Goal: Task Accomplishment & Management: Manage account settings

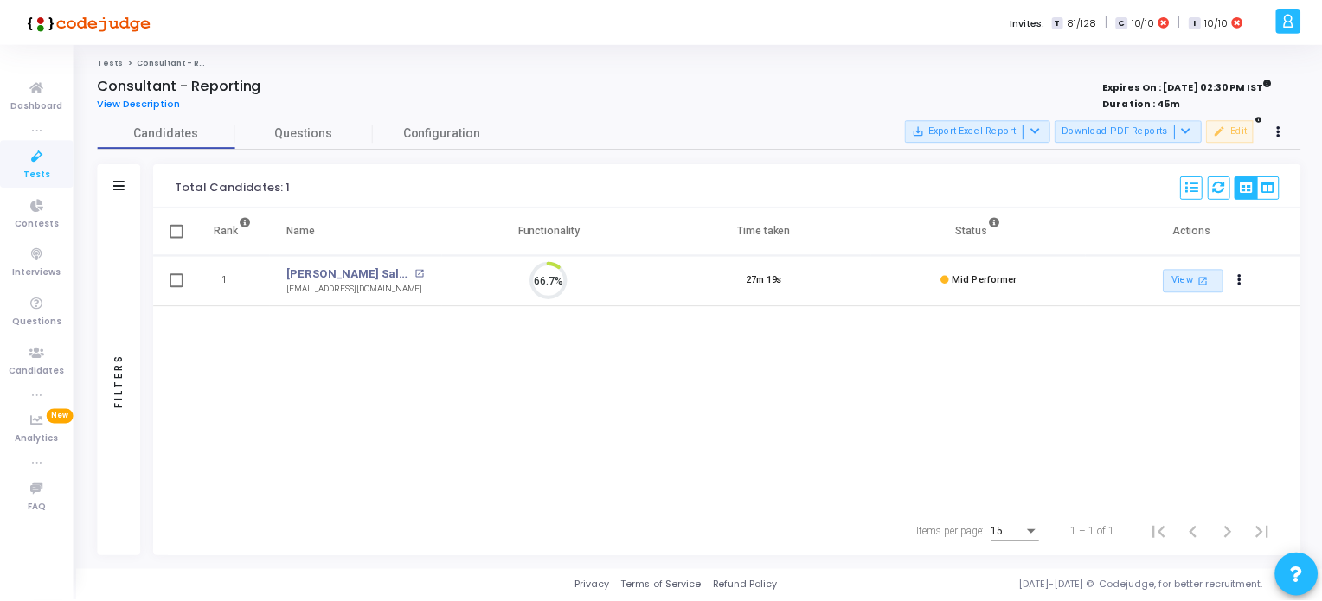
scroll to position [35, 44]
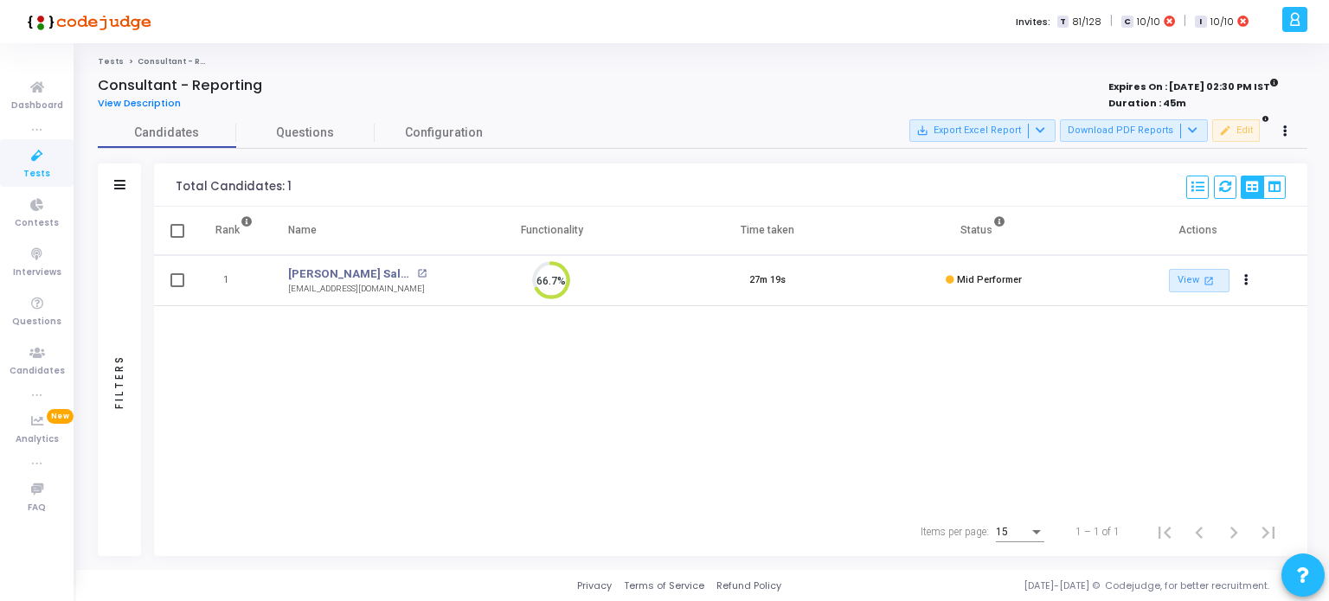
click at [21, 163] on icon at bounding box center [37, 156] width 36 height 22
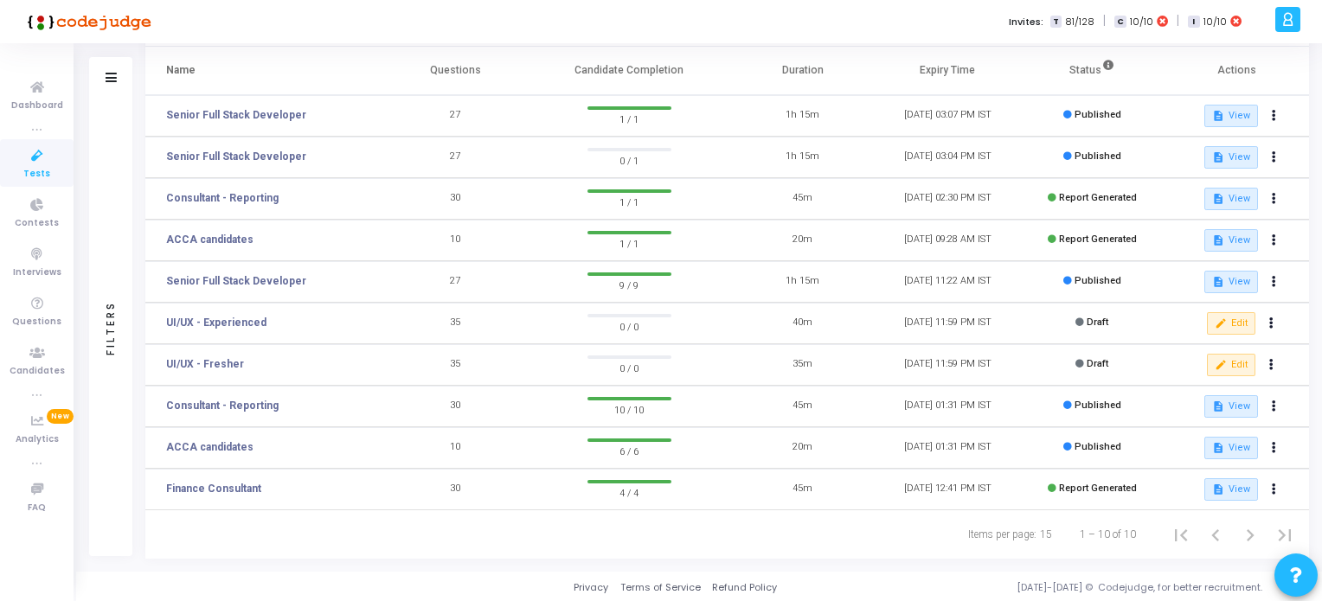
scroll to position [111, 0]
click at [211, 151] on link "Senior Full Stack Developer" at bounding box center [236, 156] width 140 height 16
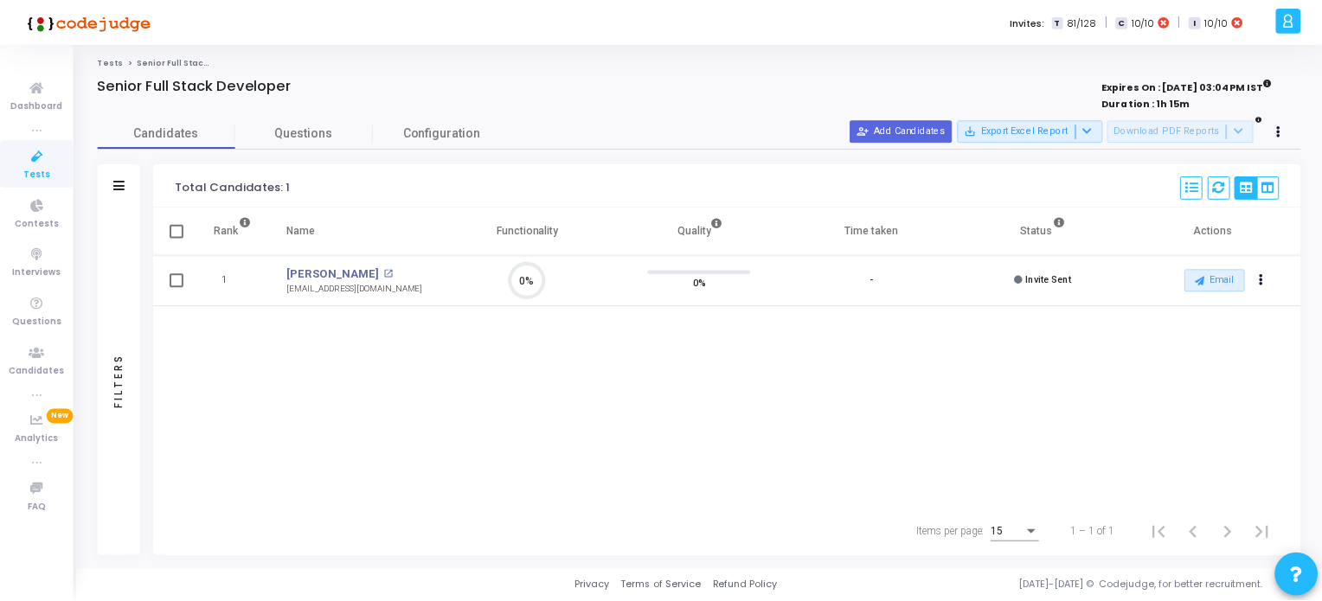
scroll to position [35, 44]
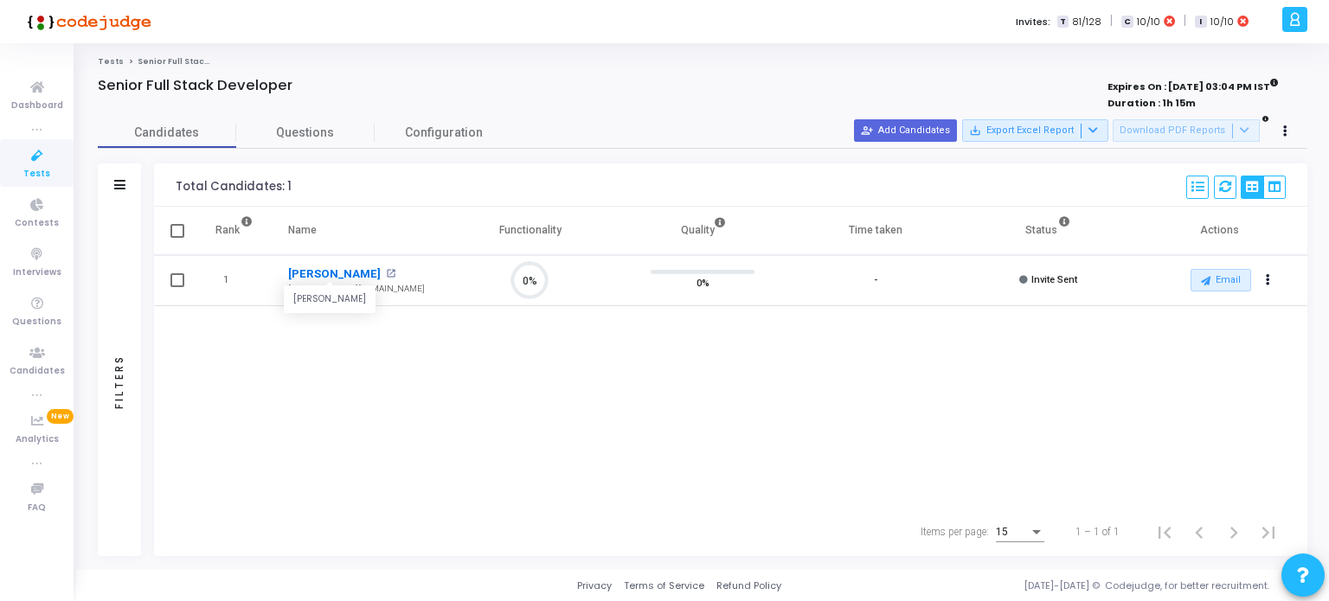
click at [323, 269] on link "[PERSON_NAME]" at bounding box center [334, 274] width 93 height 17
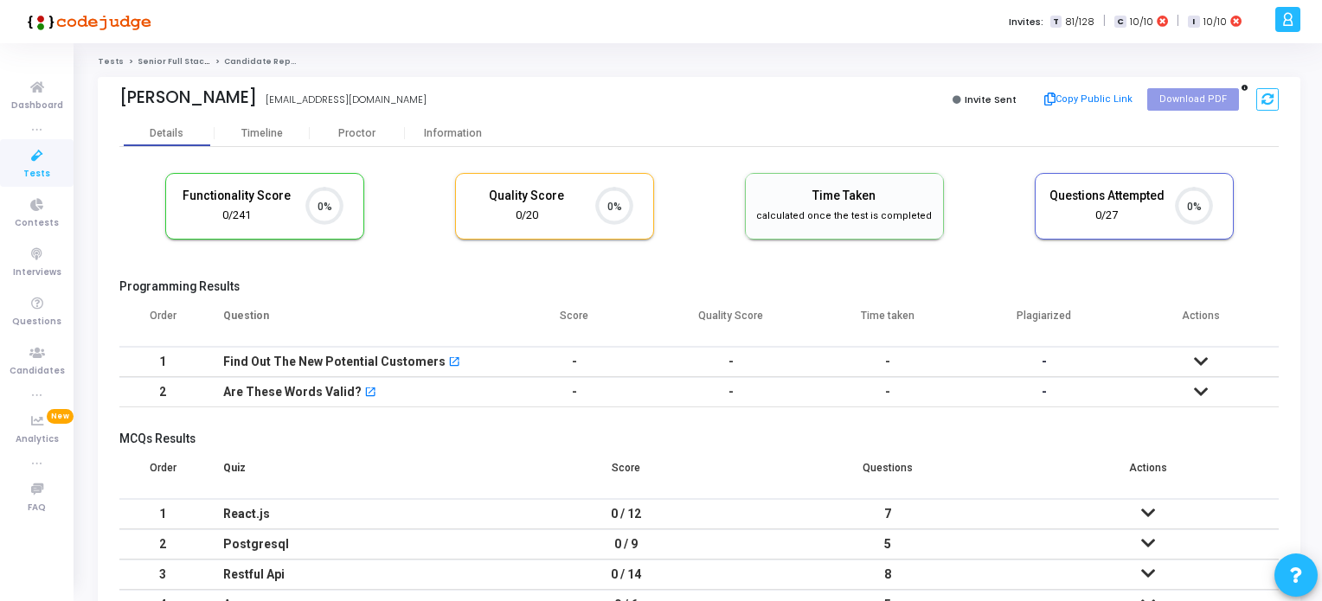
scroll to position [35, 44]
click at [270, 129] on div "Timeline" at bounding box center [262, 133] width 42 height 13
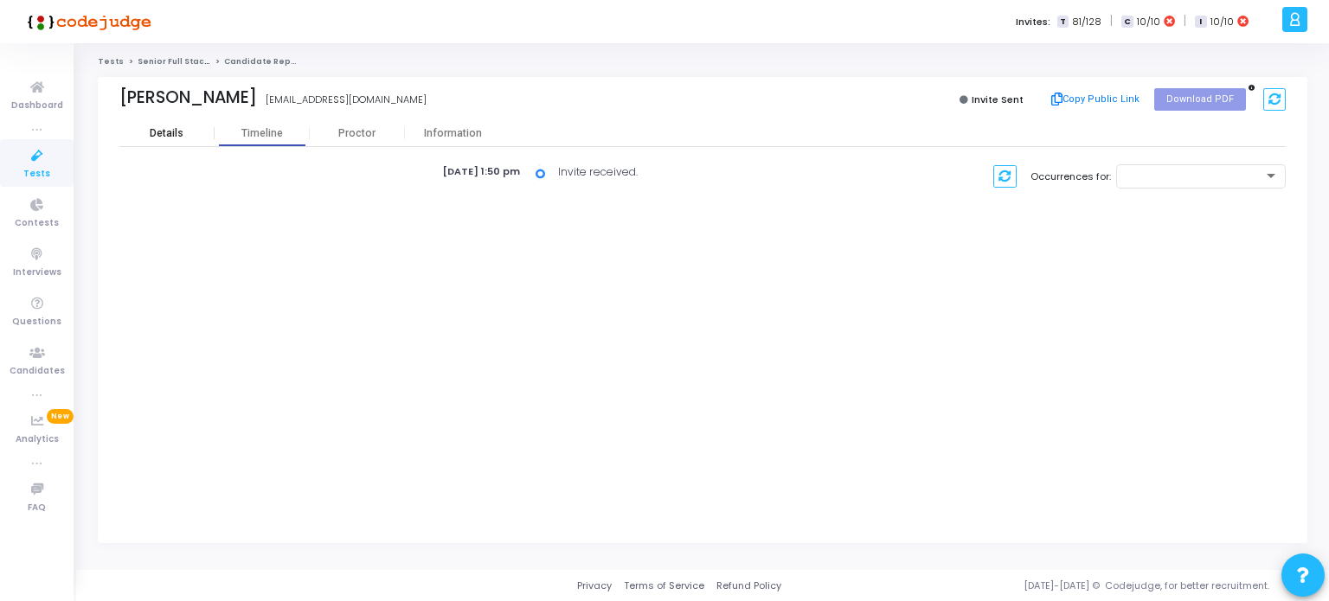
click at [173, 137] on div "Details" at bounding box center [167, 133] width 34 height 13
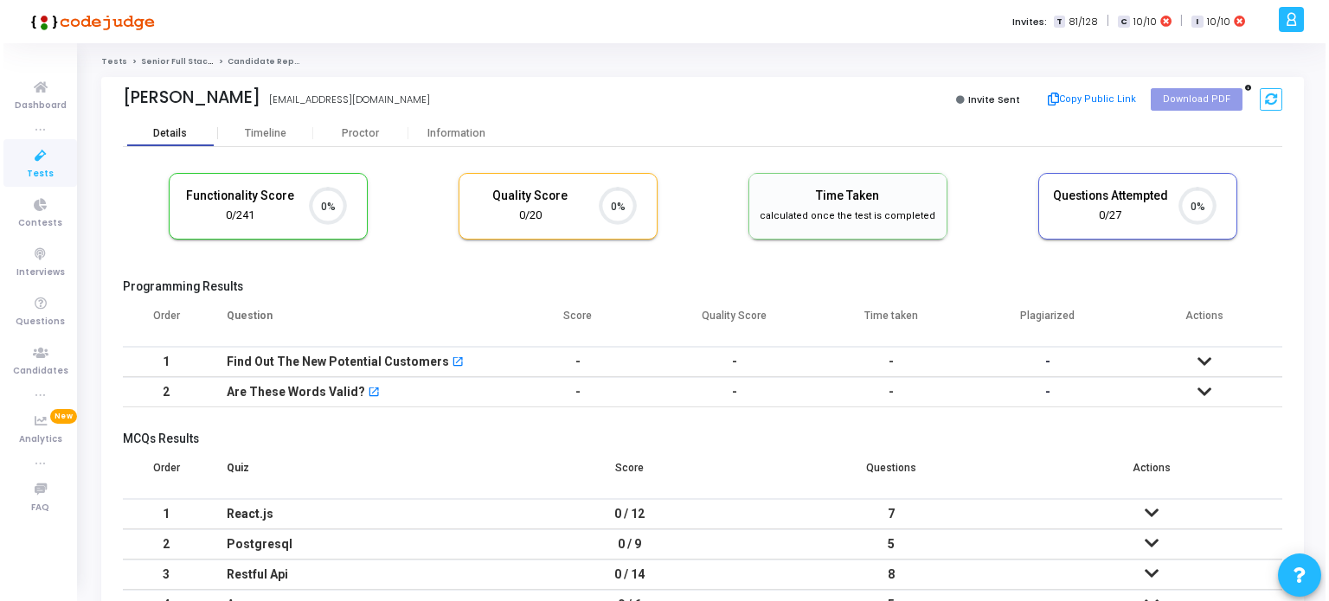
scroll to position [35, 44]
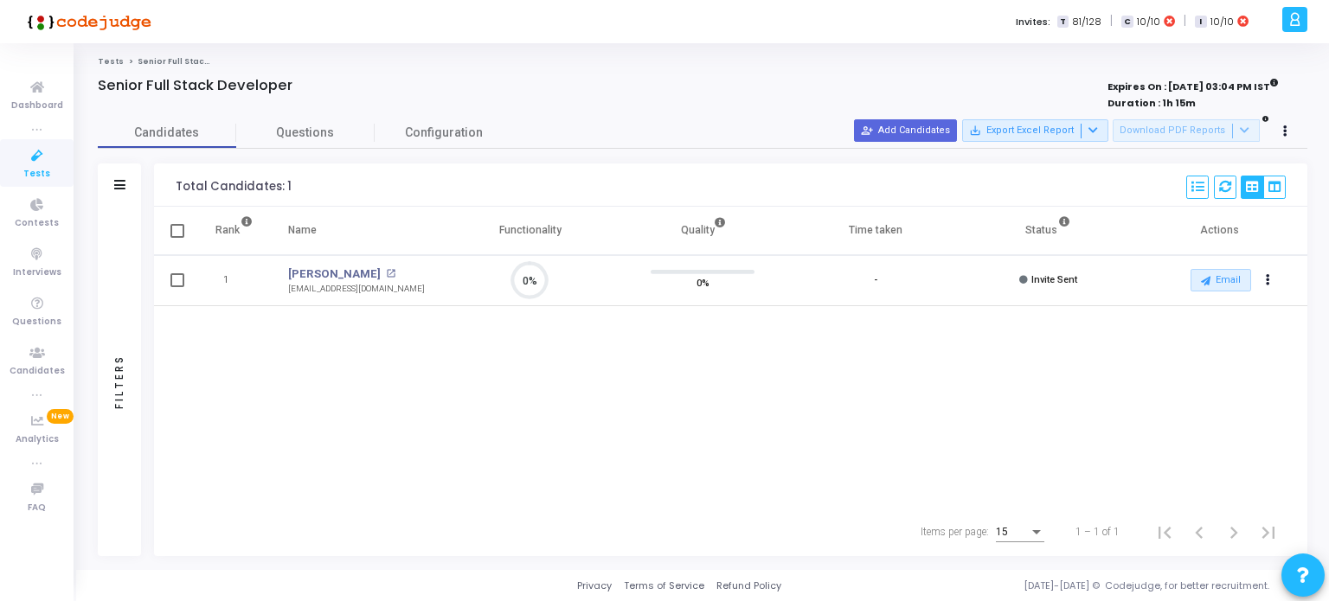
scroll to position [35, 44]
click at [1270, 286] on button "Actions" at bounding box center [1268, 281] width 24 height 24
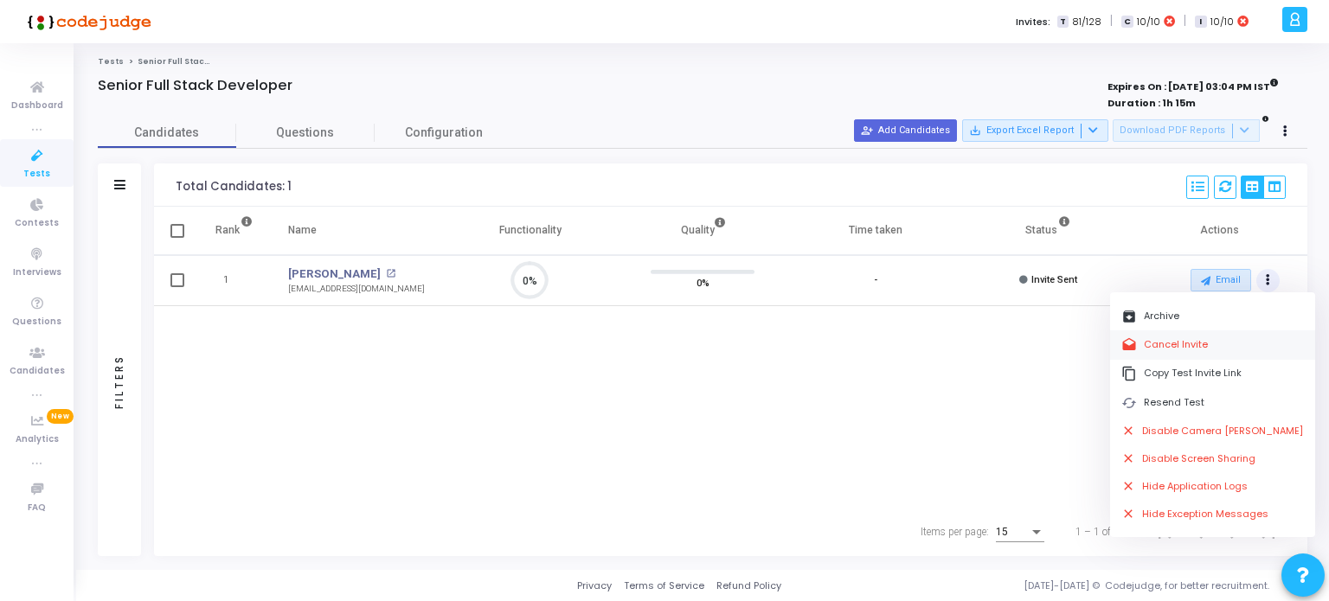
click at [1161, 343] on button "drafts Cancel Invite" at bounding box center [1212, 344] width 205 height 29
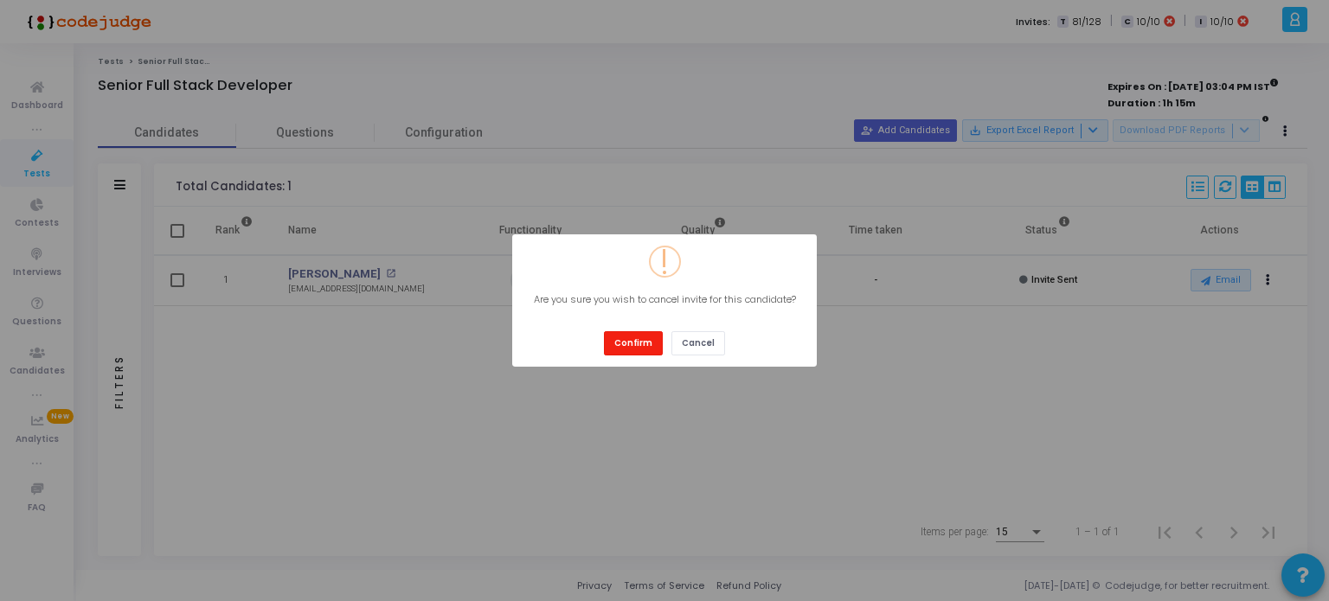
click at [644, 346] on button "Confirm" at bounding box center [633, 342] width 59 height 23
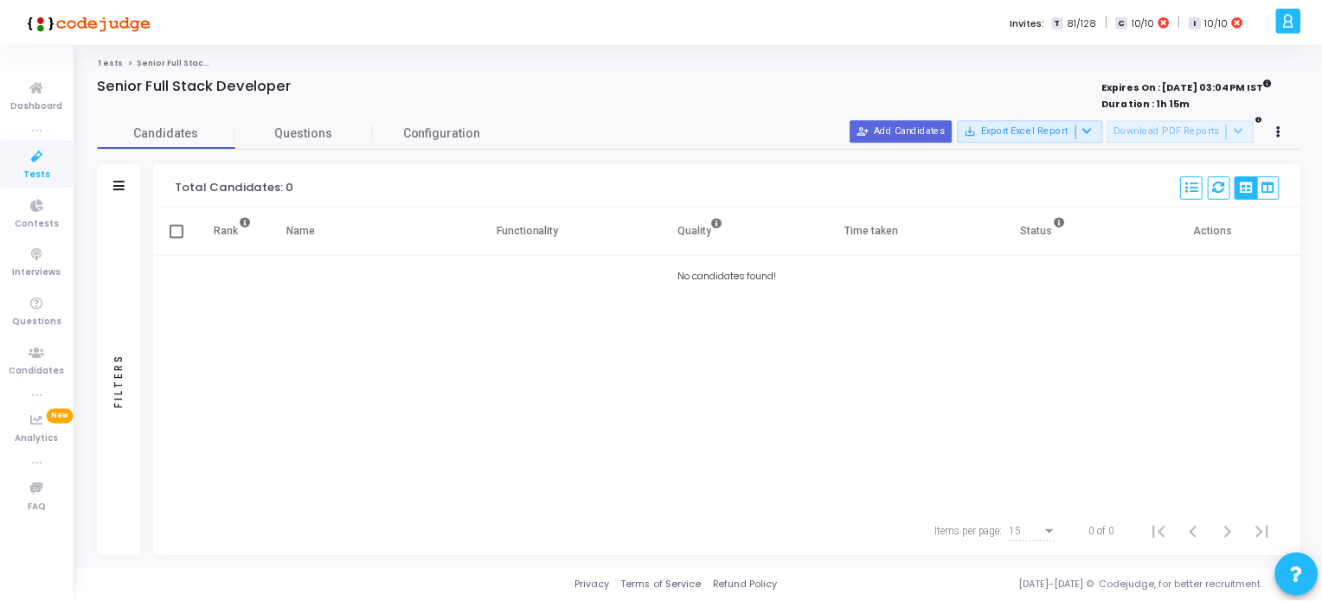
scroll to position [55, 0]
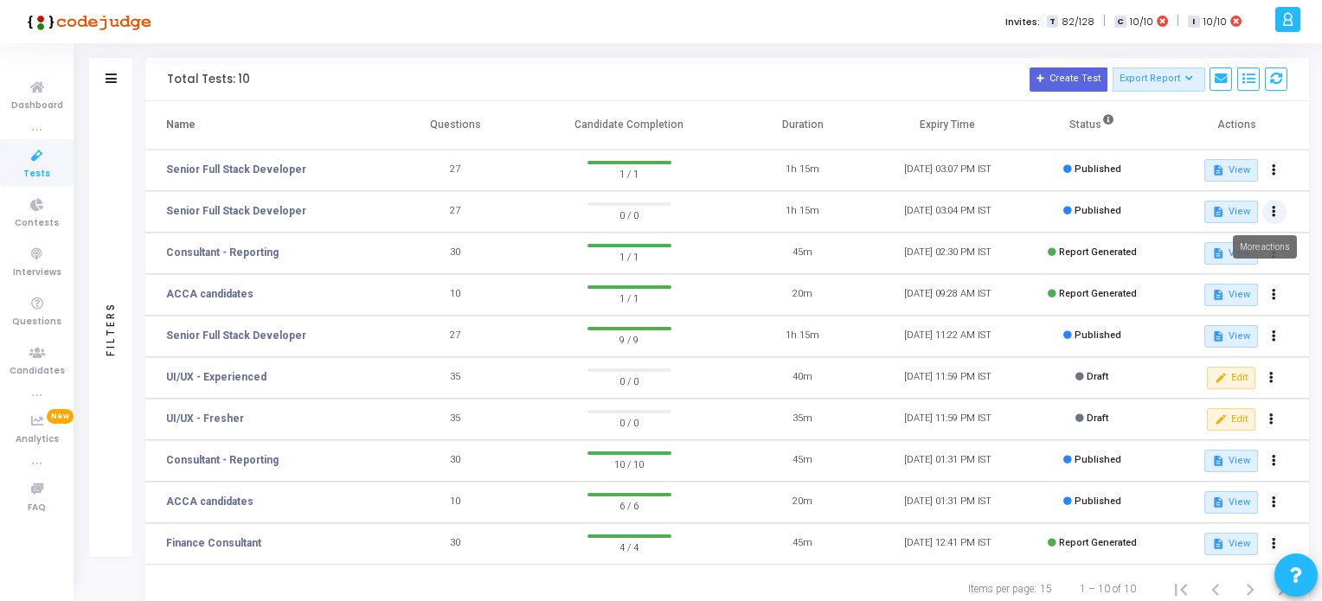
click at [1275, 213] on button at bounding box center [1274, 212] width 24 height 24
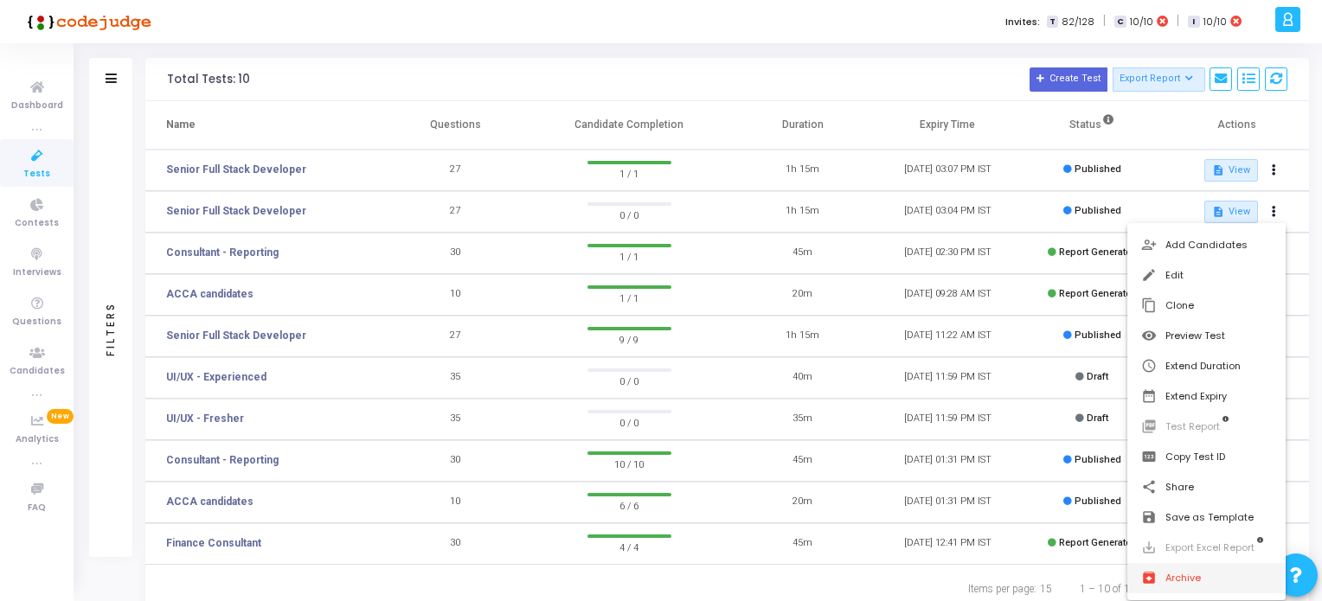
click at [1173, 577] on button "archive Archive" at bounding box center [1206, 578] width 158 height 30
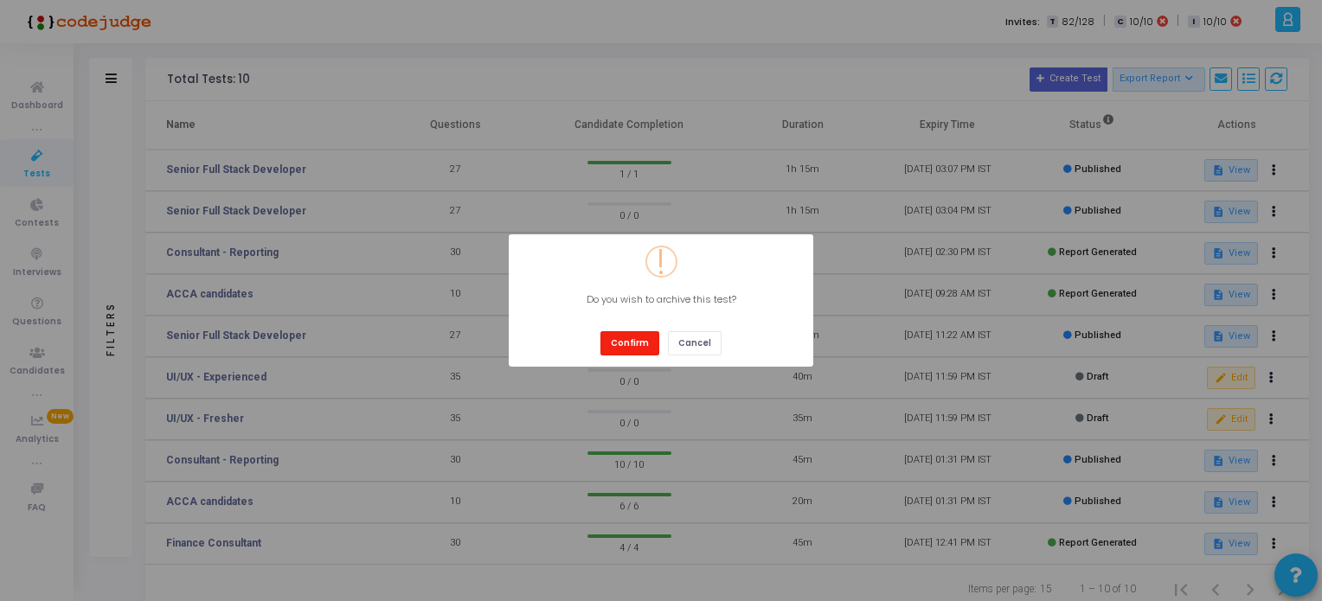
click at [620, 343] on button "Confirm" at bounding box center [629, 342] width 59 height 23
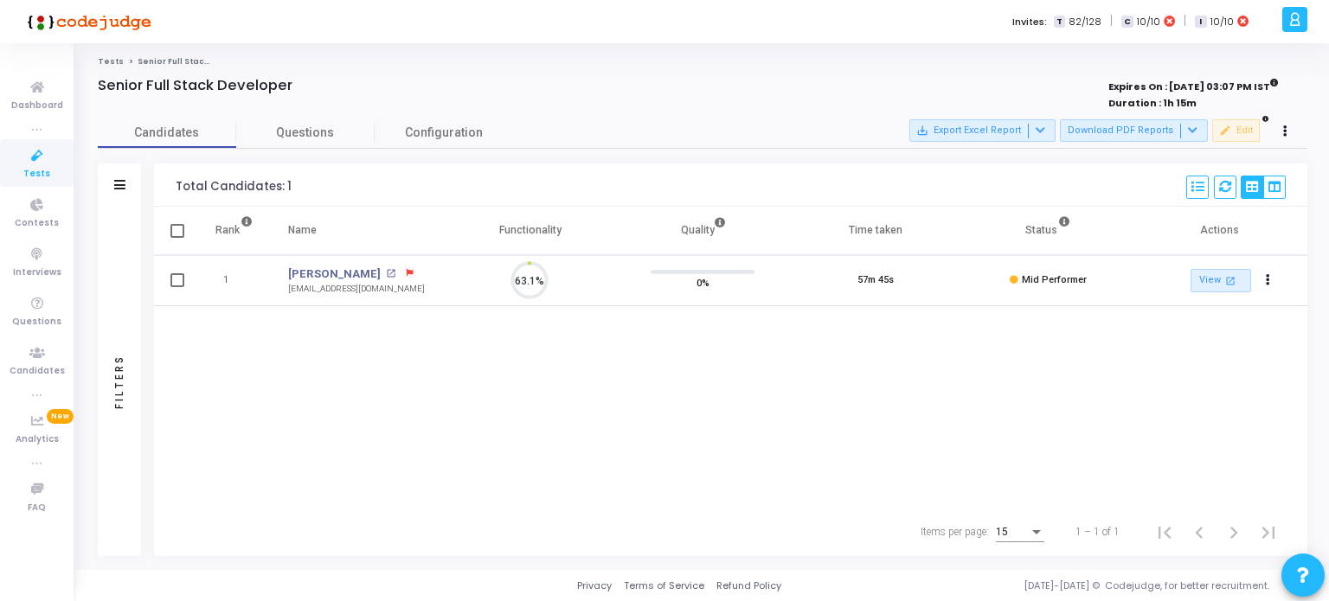
scroll to position [35, 44]
